Goal: Information Seeking & Learning: Find contact information

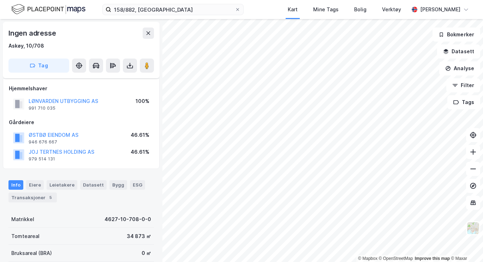
scroll to position [12, 0]
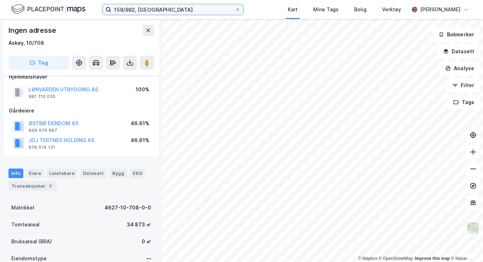
click at [146, 10] on input "158/882, [GEOGRAPHIC_DATA]" at bounding box center [173, 9] width 124 height 11
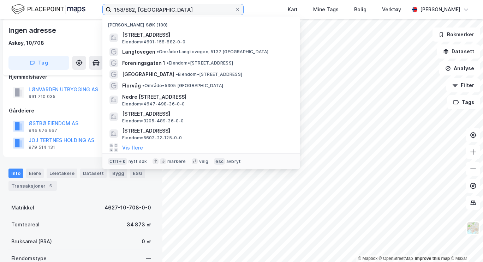
click at [146, 10] on input "158/882, [GEOGRAPHIC_DATA]" at bounding box center [173, 9] width 124 height 11
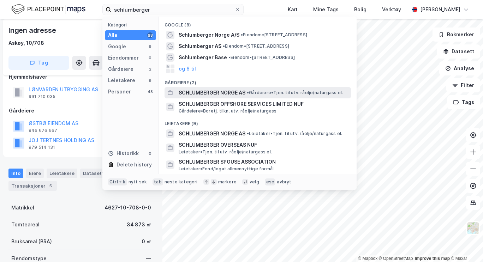
click at [238, 92] on span "SCHLUMBERGER NORGE AS" at bounding box center [212, 93] width 67 height 8
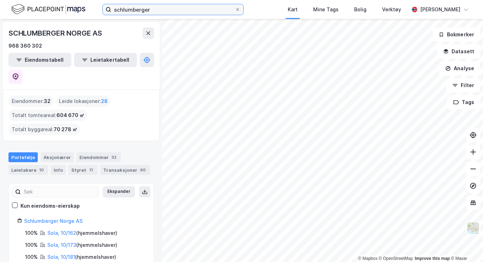
click at [175, 11] on input "schlumberger" at bounding box center [173, 9] width 124 height 11
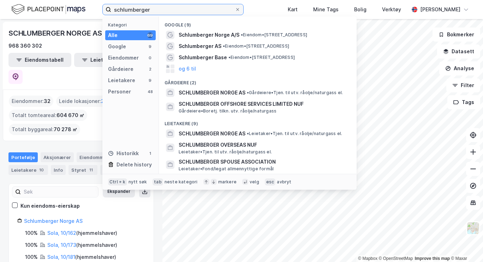
click at [175, 11] on input "schlumberger" at bounding box center [173, 9] width 124 height 11
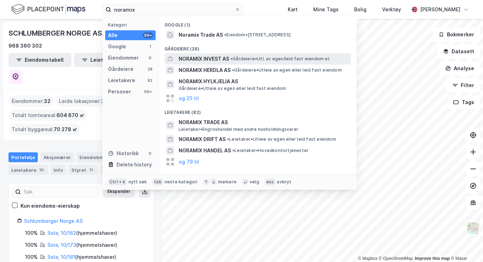
click at [200, 57] on span "NORAMIX INVEST AS" at bounding box center [204, 59] width 50 height 8
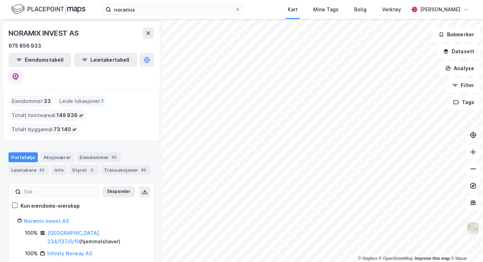
click at [117, 110] on div "© Mapbox © OpenStreetMap Improve this map © Maxar NORAMIX INVEST AS 975 856 933…" at bounding box center [241, 140] width 483 height 243
click at [136, 10] on input "noramix" at bounding box center [173, 9] width 124 height 11
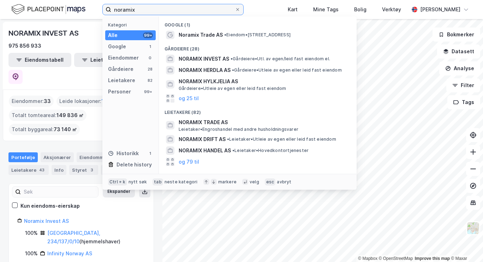
click at [136, 10] on input "noramix" at bounding box center [173, 9] width 124 height 11
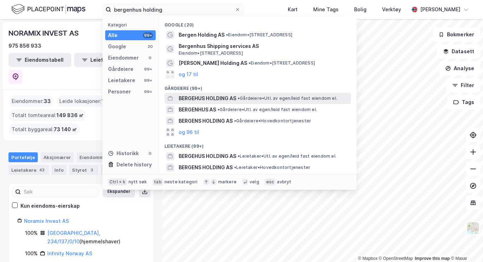
click at [225, 100] on span "BERGEHUS HOLDING AS" at bounding box center [208, 98] width 58 height 8
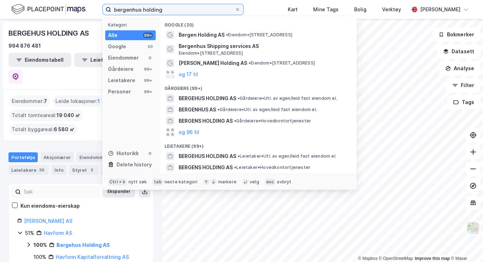
click at [167, 10] on input "bergenhus holding" at bounding box center [173, 9] width 124 height 11
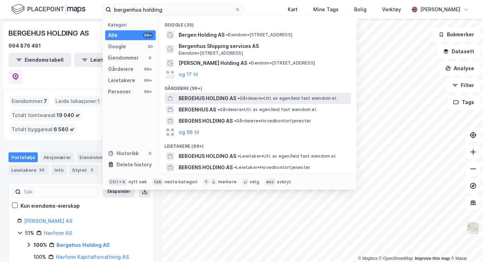
click at [204, 99] on span "BERGEHUS HOLDING AS" at bounding box center [208, 98] width 58 height 8
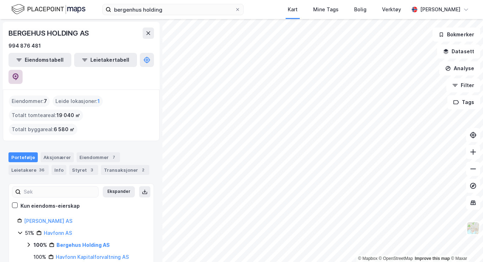
click at [19, 73] on icon at bounding box center [15, 76] width 7 height 7
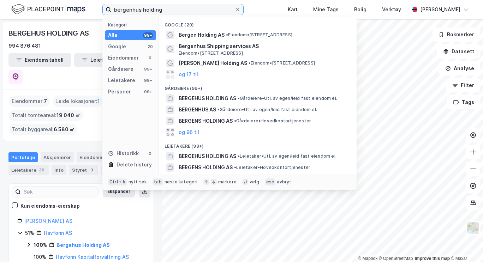
click at [133, 11] on input "bergenhus holding" at bounding box center [173, 9] width 124 height 11
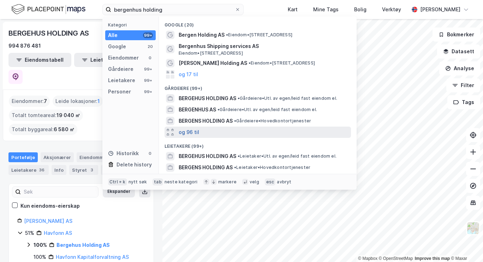
click at [191, 130] on button "og 96 til" at bounding box center [189, 132] width 20 height 8
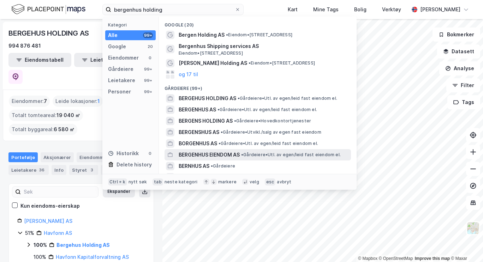
click at [236, 154] on span "BERGENHUS EIENDOM AS" at bounding box center [209, 155] width 61 height 8
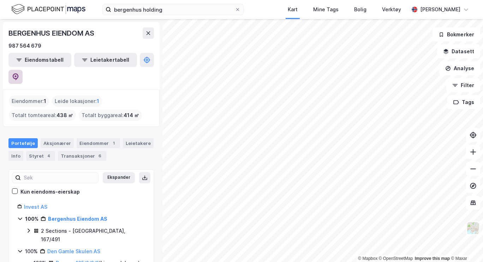
click at [19, 73] on icon at bounding box center [16, 76] width 6 height 7
click at [151, 10] on input "bergenhus holding" at bounding box center [173, 9] width 124 height 11
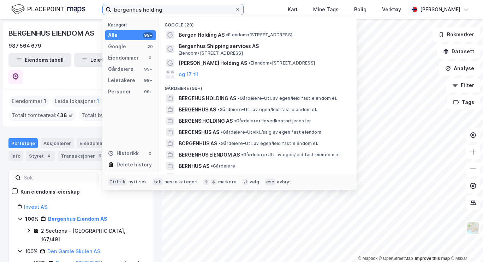
click at [151, 10] on input "bergenhus holding" at bounding box center [173, 9] width 124 height 11
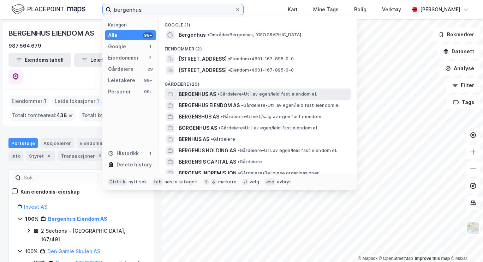
type input "bergenhus"
click at [211, 92] on span "BERGENHUS AS" at bounding box center [197, 94] width 37 height 8
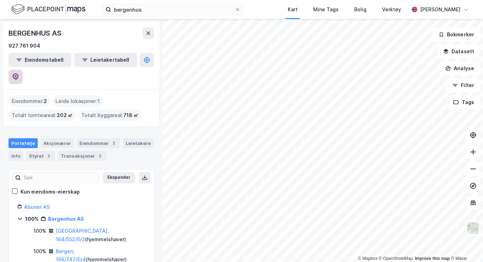
click at [19, 73] on icon at bounding box center [16, 76] width 6 height 7
